Goal: Complete application form: Complete application form

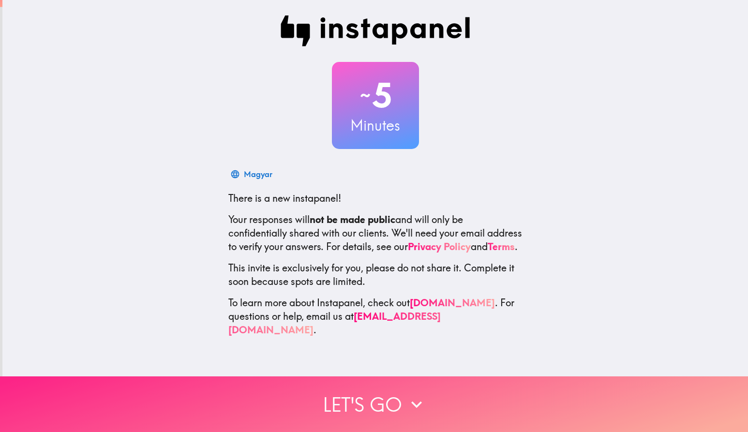
click at [377, 411] on button "Let's go" at bounding box center [374, 404] width 748 height 56
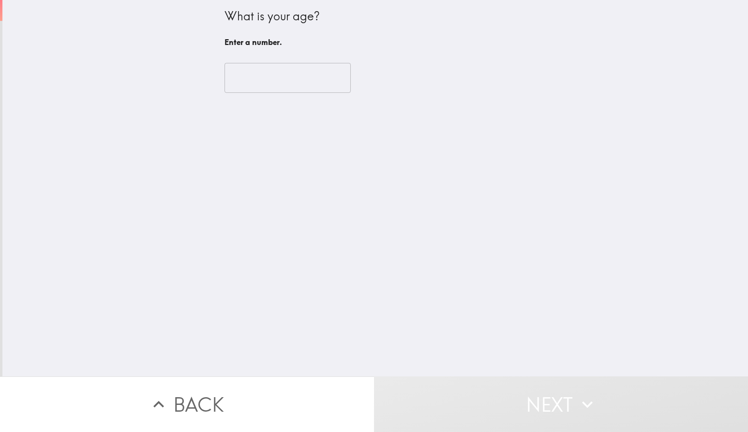
click at [245, 74] on input "number" at bounding box center [287, 78] width 126 height 30
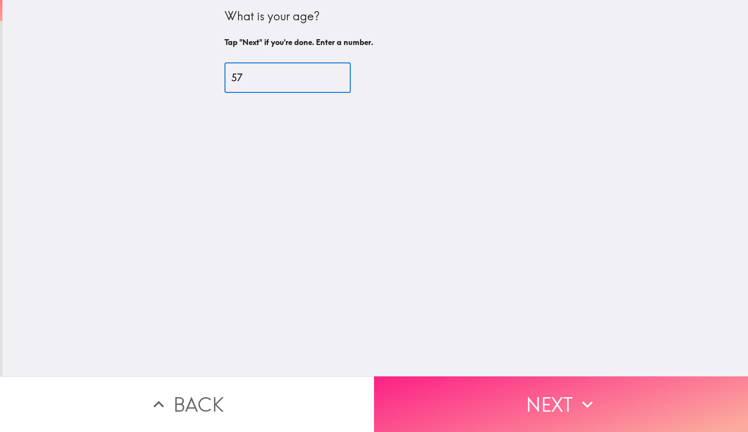
type input "57"
click at [559, 398] on button "Next" at bounding box center [561, 404] width 374 height 56
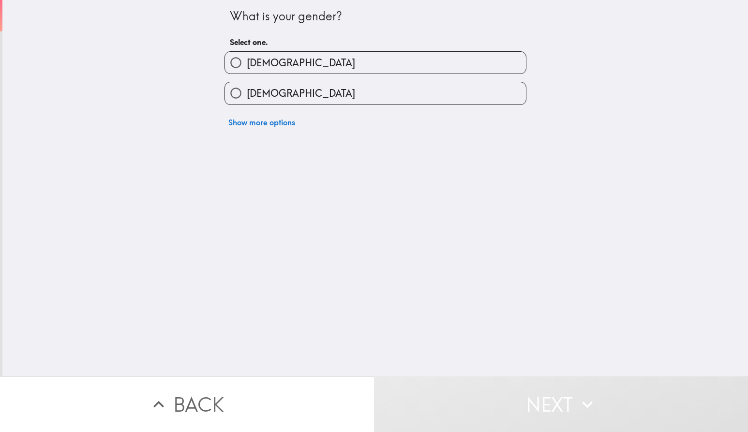
click at [261, 65] on span "[DEMOGRAPHIC_DATA]" at bounding box center [301, 63] width 108 height 14
click at [247, 65] on input "[DEMOGRAPHIC_DATA]" at bounding box center [236, 63] width 22 height 22
radio input "true"
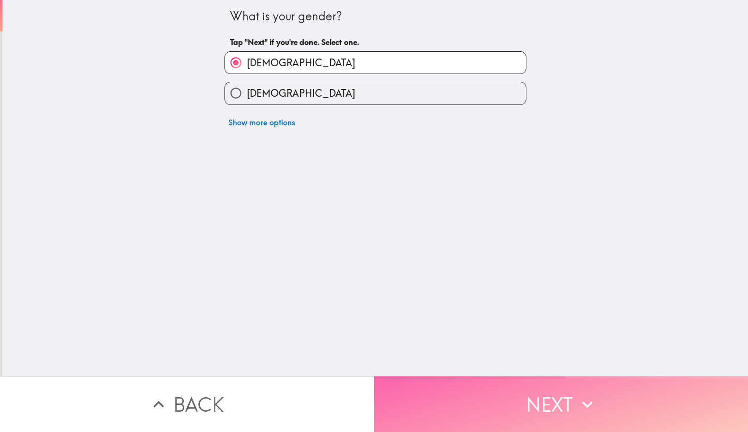
click at [507, 398] on button "Next" at bounding box center [561, 404] width 374 height 56
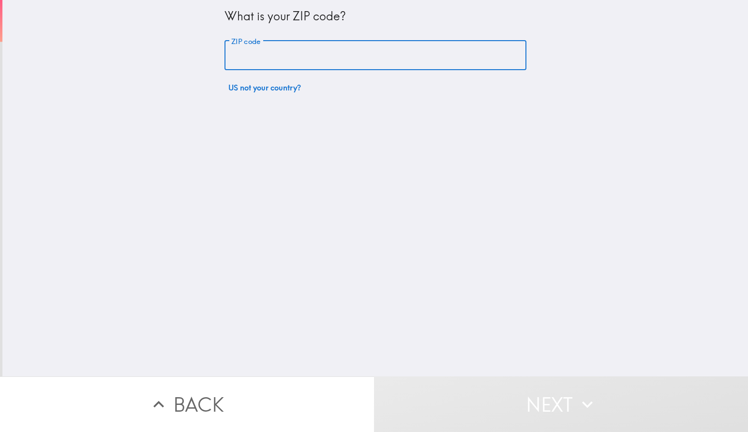
click at [293, 65] on input "ZIP code" at bounding box center [375, 56] width 302 height 30
type input "34689"
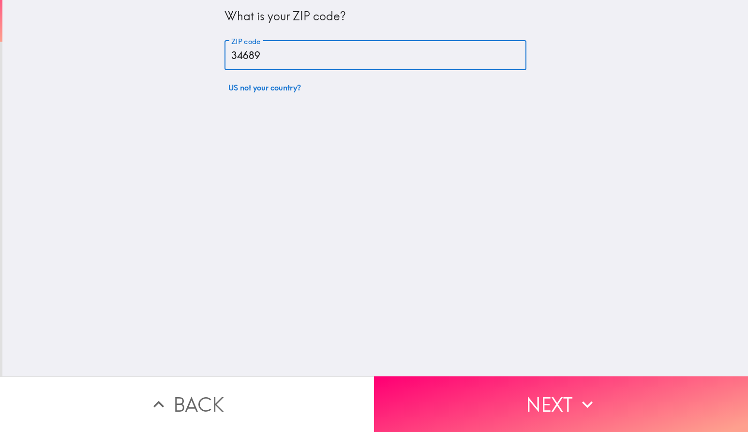
click at [448, 201] on div "What is your ZIP code? ZIP code 34689 ZIP code US not your country?" at bounding box center [374, 188] width 745 height 376
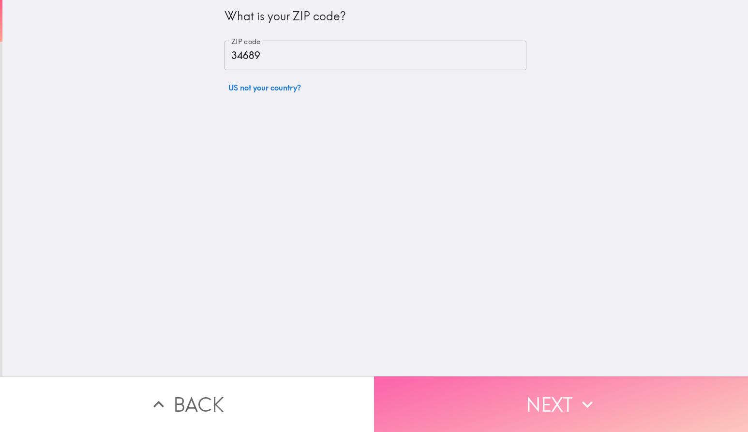
click at [534, 402] on button "Next" at bounding box center [561, 404] width 374 height 56
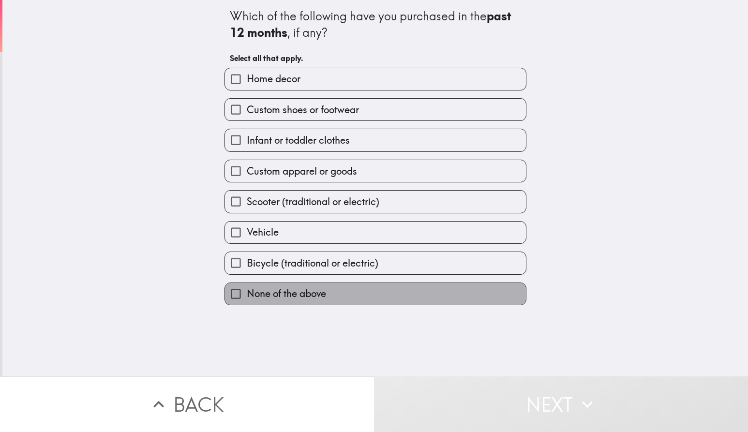
click at [284, 291] on span "None of the above" at bounding box center [286, 294] width 79 height 14
click at [247, 291] on input "None of the above" at bounding box center [236, 294] width 22 height 22
checkbox input "true"
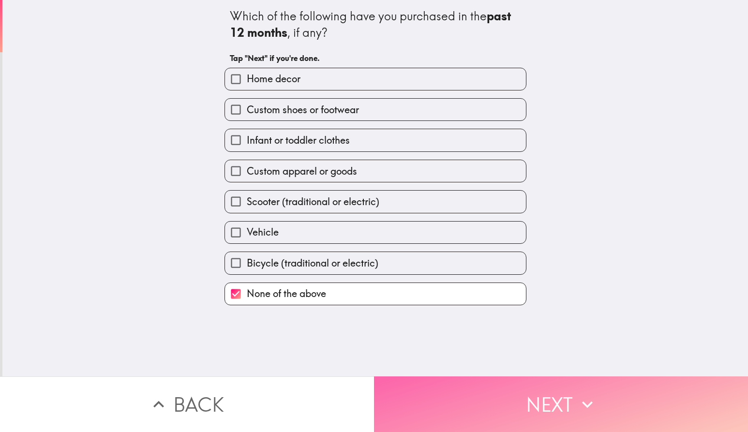
click at [523, 390] on button "Next" at bounding box center [561, 404] width 374 height 56
